Goal: Find specific page/section: Find specific page/section

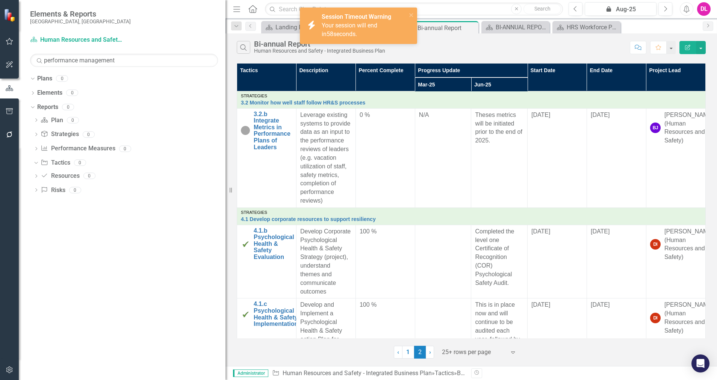
scroll to position [942, 0]
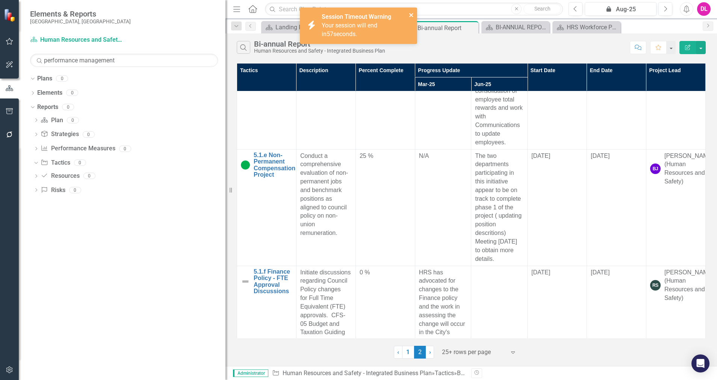
click at [410, 15] on icon "close" at bounding box center [411, 15] width 5 height 6
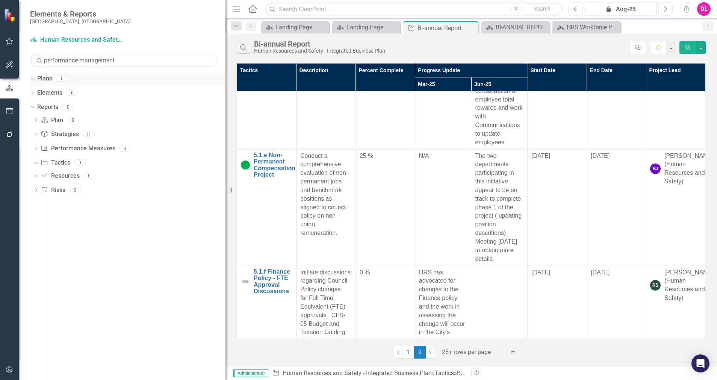
click at [34, 79] on icon "Dropdown" at bounding box center [32, 77] width 4 height 5
click at [30, 105] on icon "Dropdown" at bounding box center [32, 106] width 4 height 5
drag, startPoint x: 104, startPoint y: 143, endPoint x: 66, endPoint y: 144, distance: 37.6
click at [104, 143] on div "Dropdown Plans 0 Dropdown Elements 0 Dropdown Strategy Strategies 0 Dropdown Pe…" at bounding box center [122, 225] width 207 height 307
drag, startPoint x: 127, startPoint y: 60, endPoint x: 7, endPoint y: 62, distance: 120.2
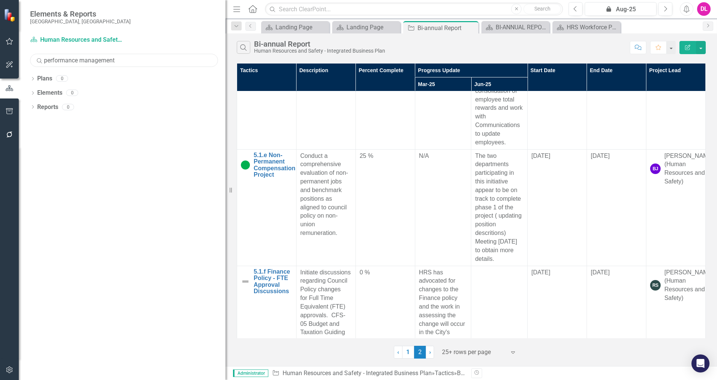
click at [7, 62] on div "Elements & Reports City of [GEOGRAPHIC_DATA][PERSON_NAME][GEOGRAPHIC_DATA] Plan…" at bounding box center [112, 190] width 225 height 380
click at [33, 78] on icon "Dropdown" at bounding box center [32, 79] width 5 height 4
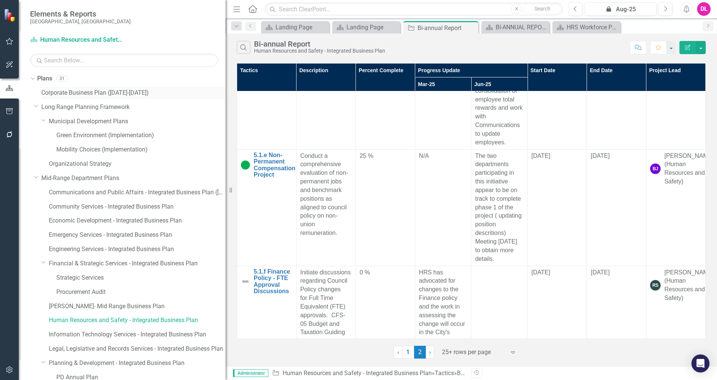
click at [70, 93] on link "Corporate Business Plan ([DATE]-[DATE])" at bounding box center [133, 93] width 184 height 9
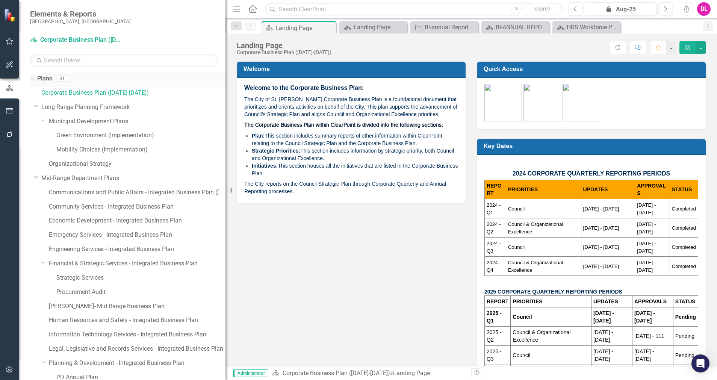
click at [35, 78] on div "Dropdown" at bounding box center [32, 80] width 5 height 4
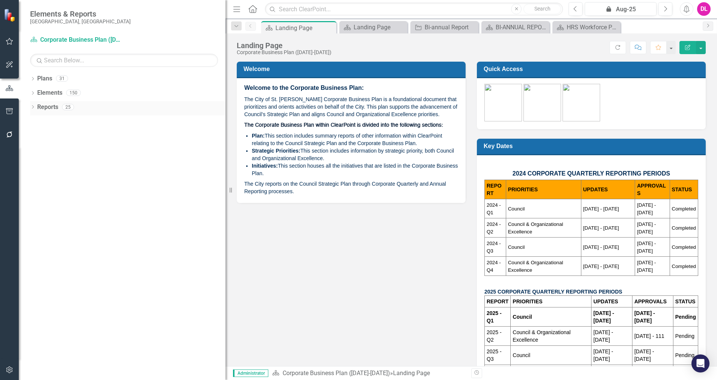
click at [32, 107] on icon "Dropdown" at bounding box center [32, 108] width 5 height 4
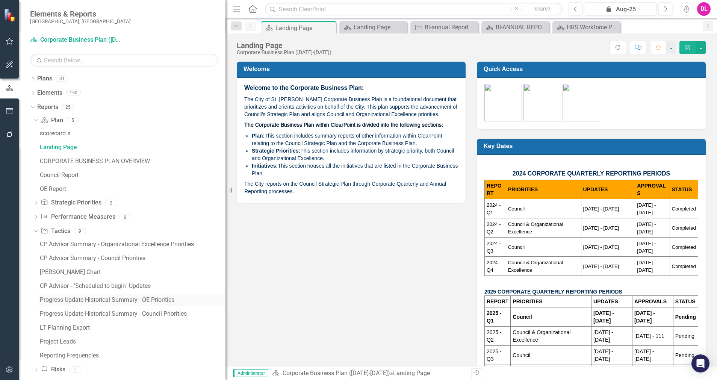
scroll to position [9, 0]
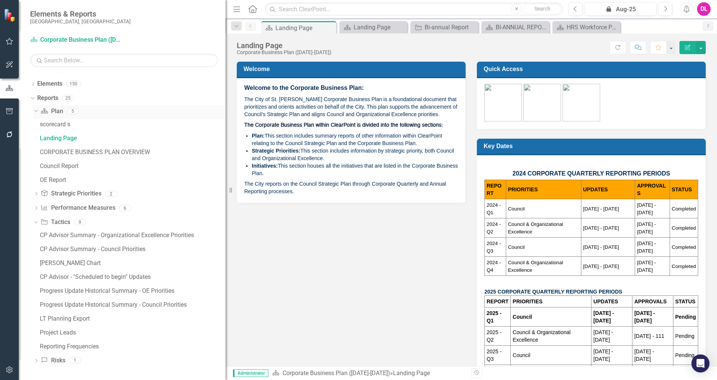
click at [36, 111] on icon "Dropdown" at bounding box center [35, 110] width 4 height 5
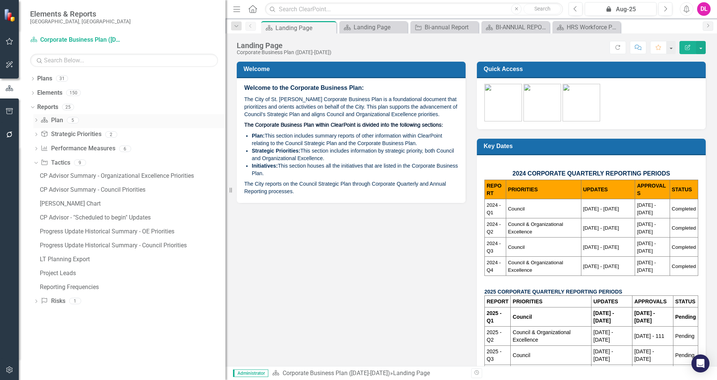
scroll to position [0, 0]
click at [36, 119] on icon at bounding box center [36, 119] width 2 height 3
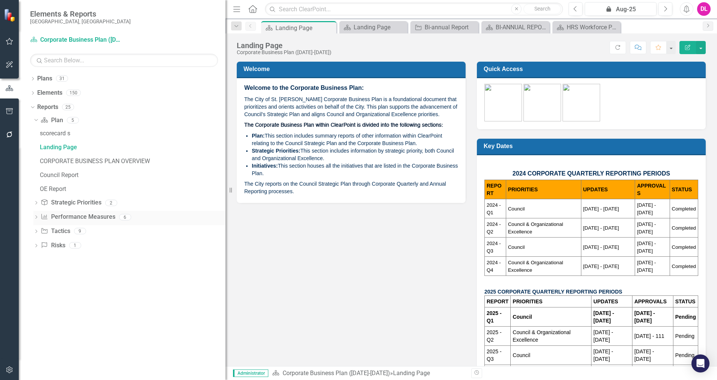
click at [36, 217] on icon "Dropdown" at bounding box center [35, 218] width 5 height 4
click at [36, 149] on icon "Dropdown" at bounding box center [35, 148] width 4 height 5
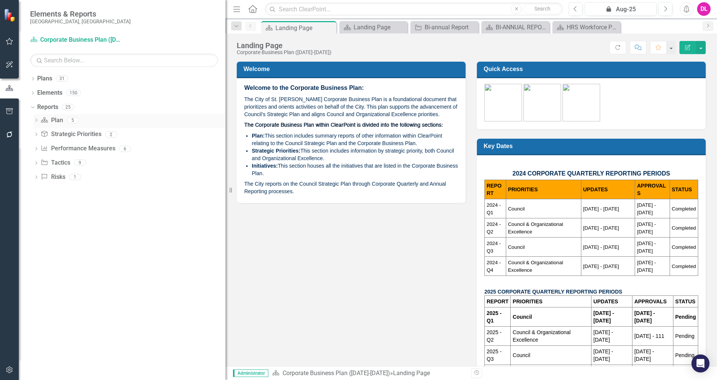
click at [37, 120] on icon "Dropdown" at bounding box center [35, 121] width 5 height 4
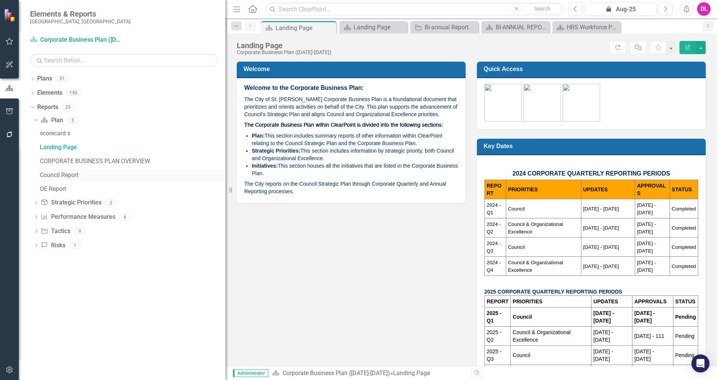
click at [66, 174] on div "Council Report" at bounding box center [133, 175] width 186 height 7
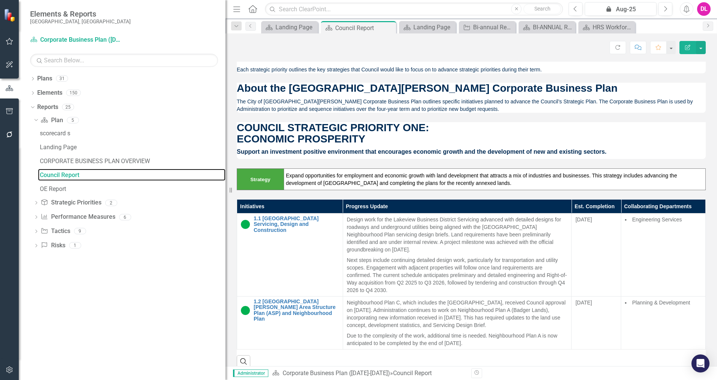
scroll to position [282, 0]
